Goal: Task Accomplishment & Management: Manage account settings

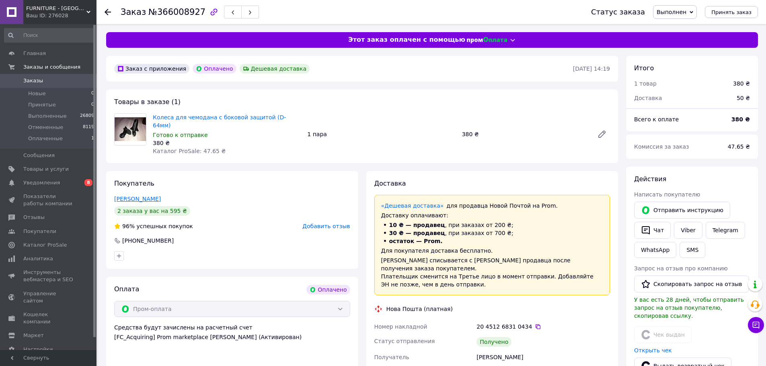
click at [160, 196] on link "[PERSON_NAME]" at bounding box center [137, 199] width 47 height 6
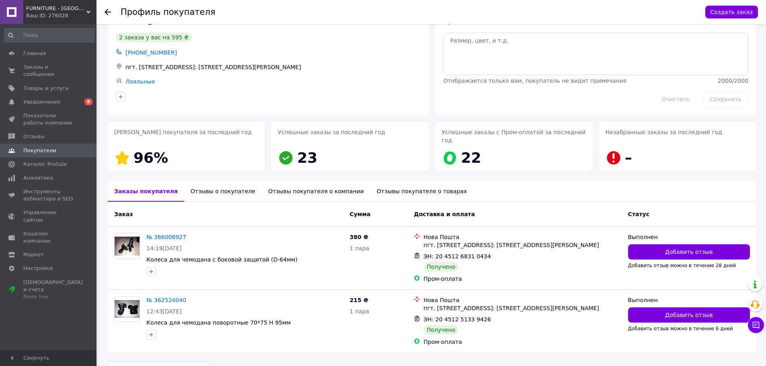
scroll to position [39, 0]
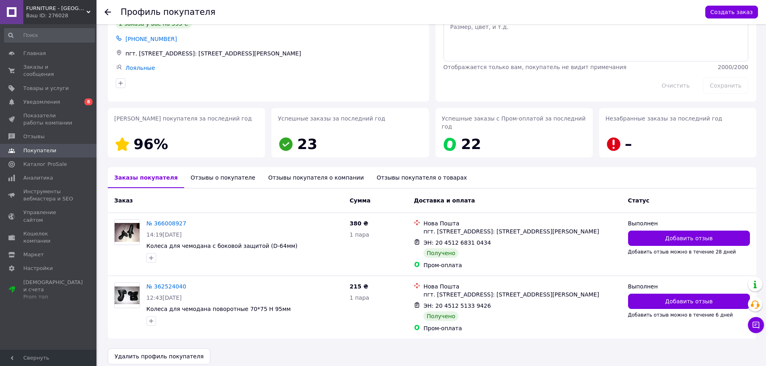
click at [204, 171] on div "Отзывы о покупателе" at bounding box center [223, 177] width 78 height 21
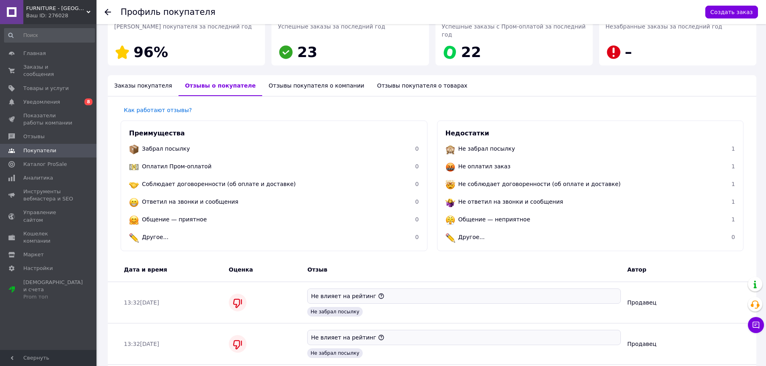
scroll to position [119, 0]
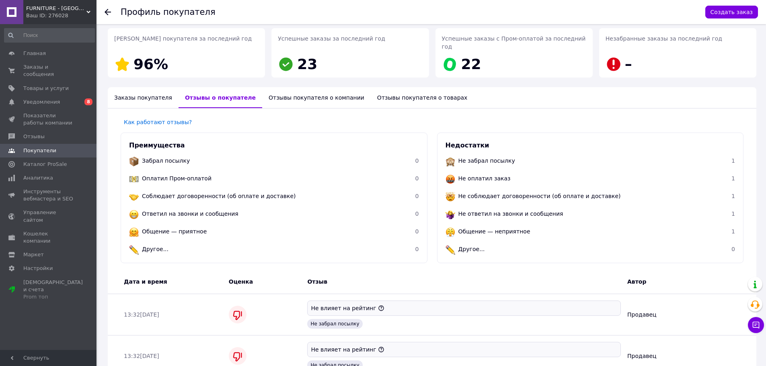
click at [308, 87] on div "Отзывы покупателя о компании" at bounding box center [316, 97] width 109 height 21
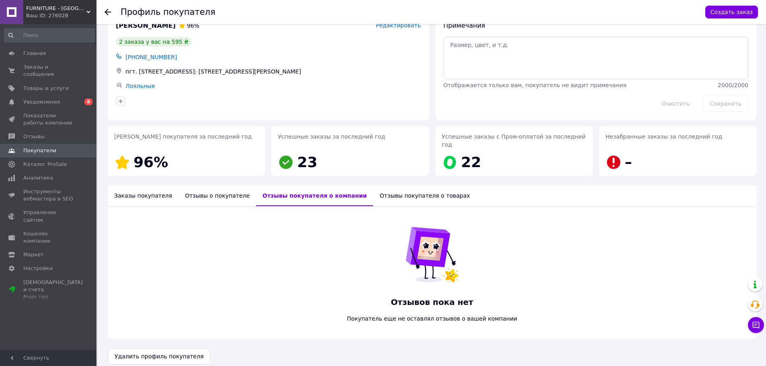
click at [376, 185] on div "Отзывы покупателя о товарах" at bounding box center [424, 195] width 103 height 21
click at [212, 190] on div "Отзывы о покупателе" at bounding box center [218, 195] width 78 height 21
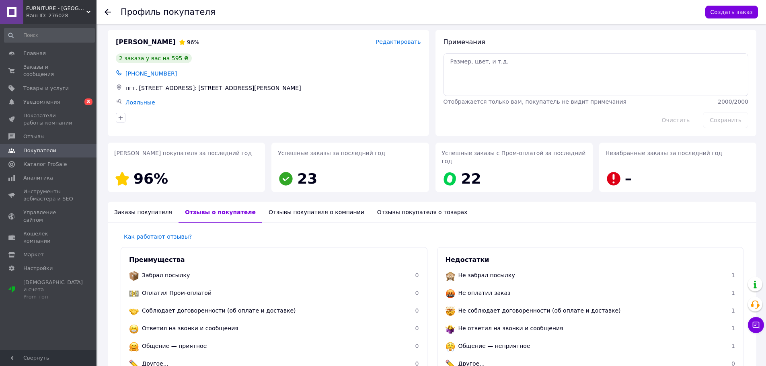
scroll to position [0, 0]
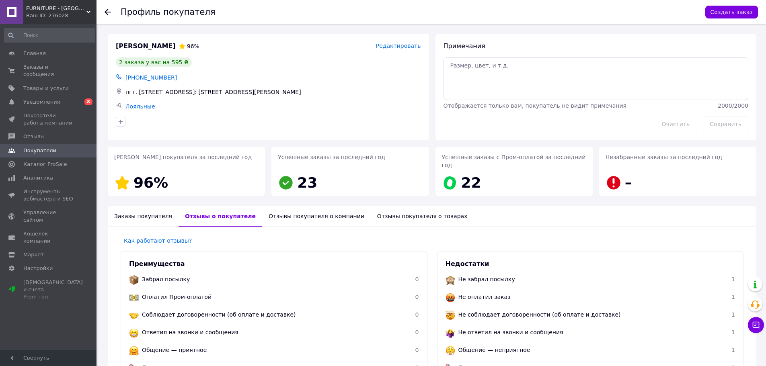
click at [134, 211] on div "Заказы покупателя" at bounding box center [143, 216] width 71 height 21
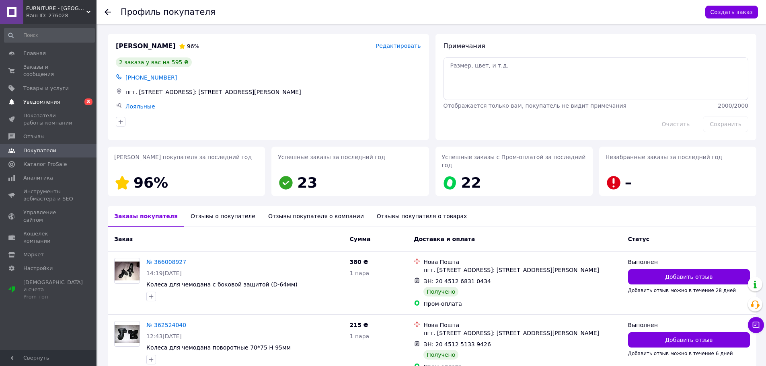
click at [56, 98] on link "Уведомления 0 8" at bounding box center [49, 102] width 99 height 14
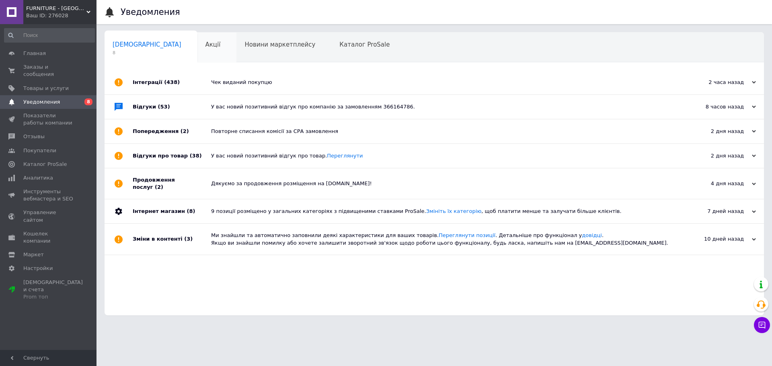
click at [197, 39] on div "Акції 0" at bounding box center [216, 48] width 39 height 31
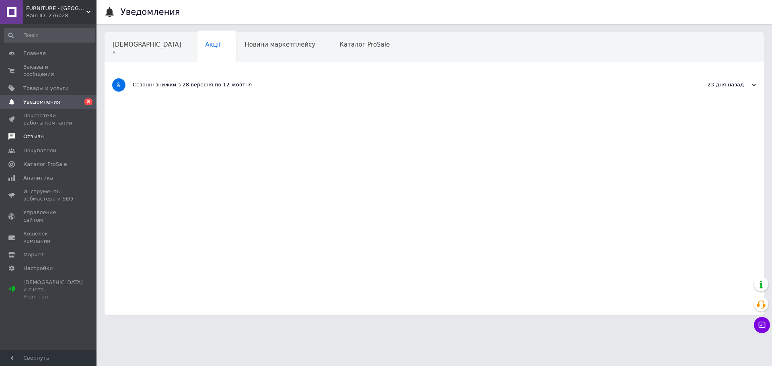
click at [45, 133] on span "Отзывы" at bounding box center [48, 136] width 51 height 7
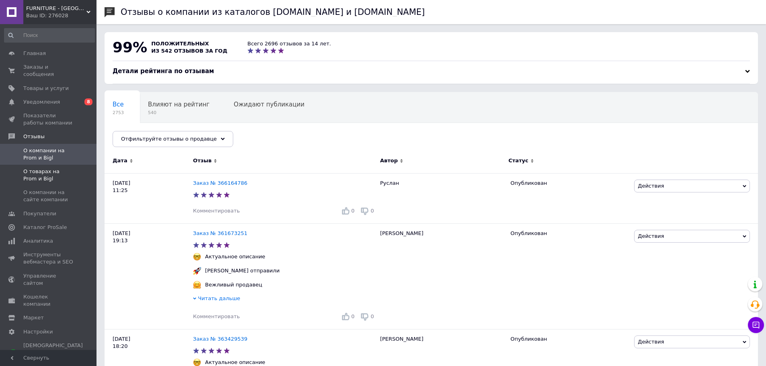
click at [72, 172] on span "О товарах на Prom и Bigl" at bounding box center [48, 175] width 51 height 14
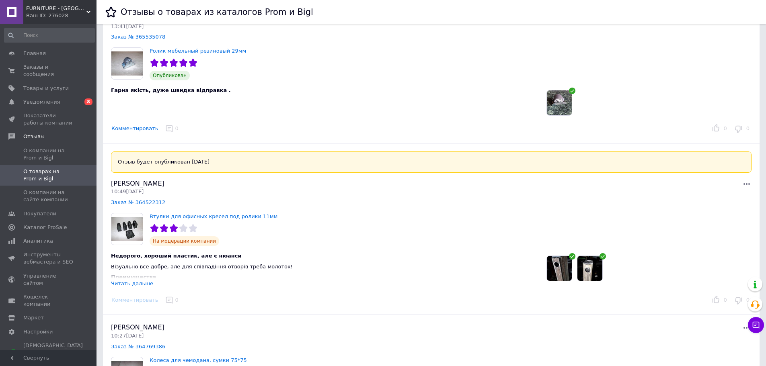
scroll to position [925, 0]
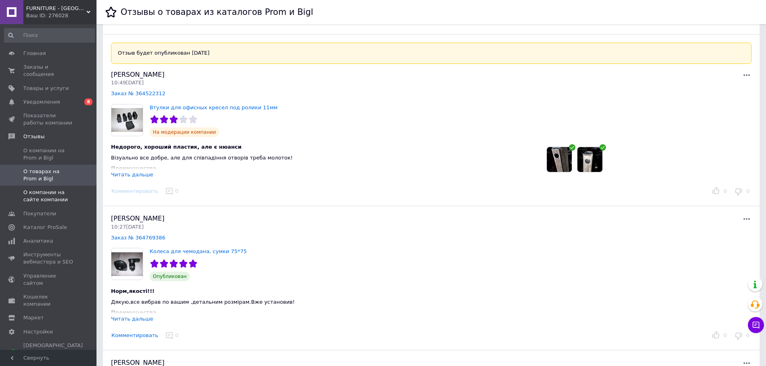
click at [41, 189] on span "О компании на сайте компании" at bounding box center [48, 196] width 51 height 14
